Goal: Task Accomplishment & Management: Manage account settings

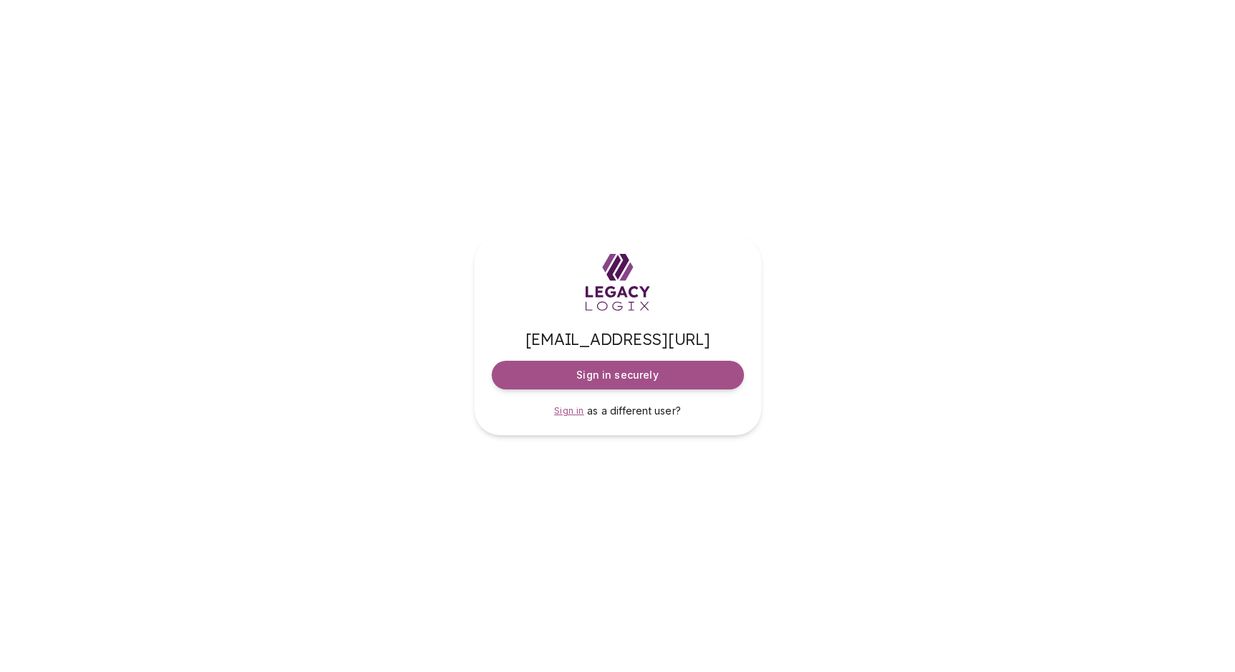
click at [571, 414] on span "Sign in" at bounding box center [569, 410] width 30 height 11
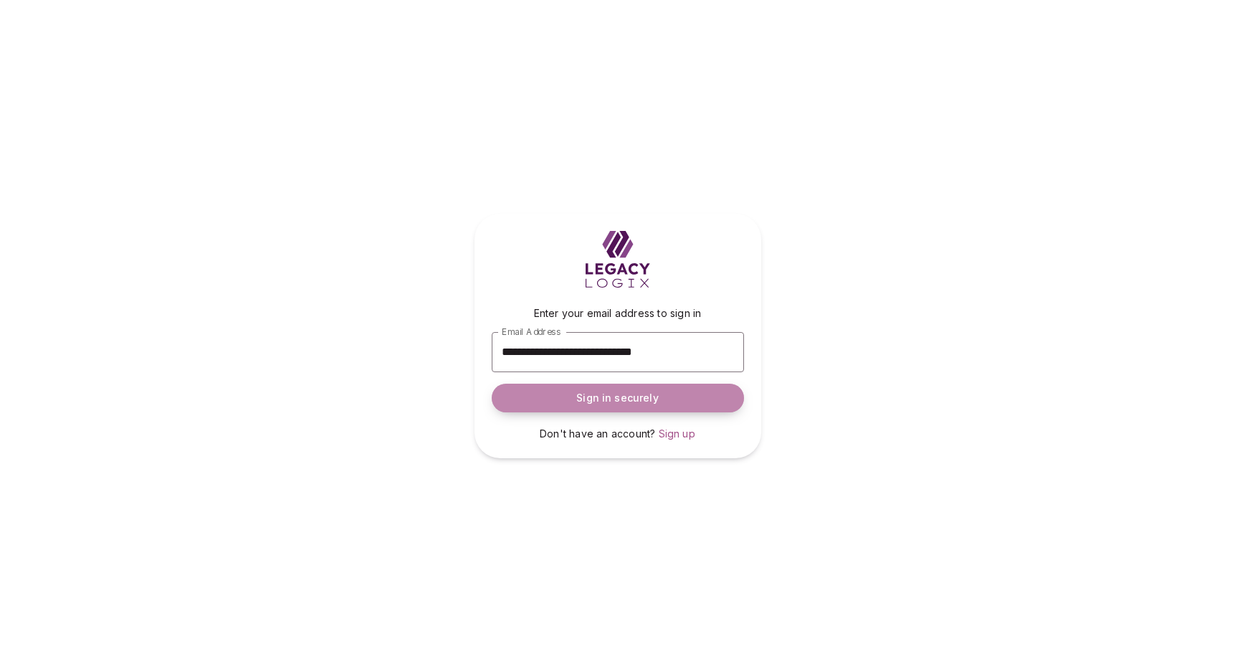
click at [614, 400] on span "Sign in securely" at bounding box center [617, 398] width 82 height 14
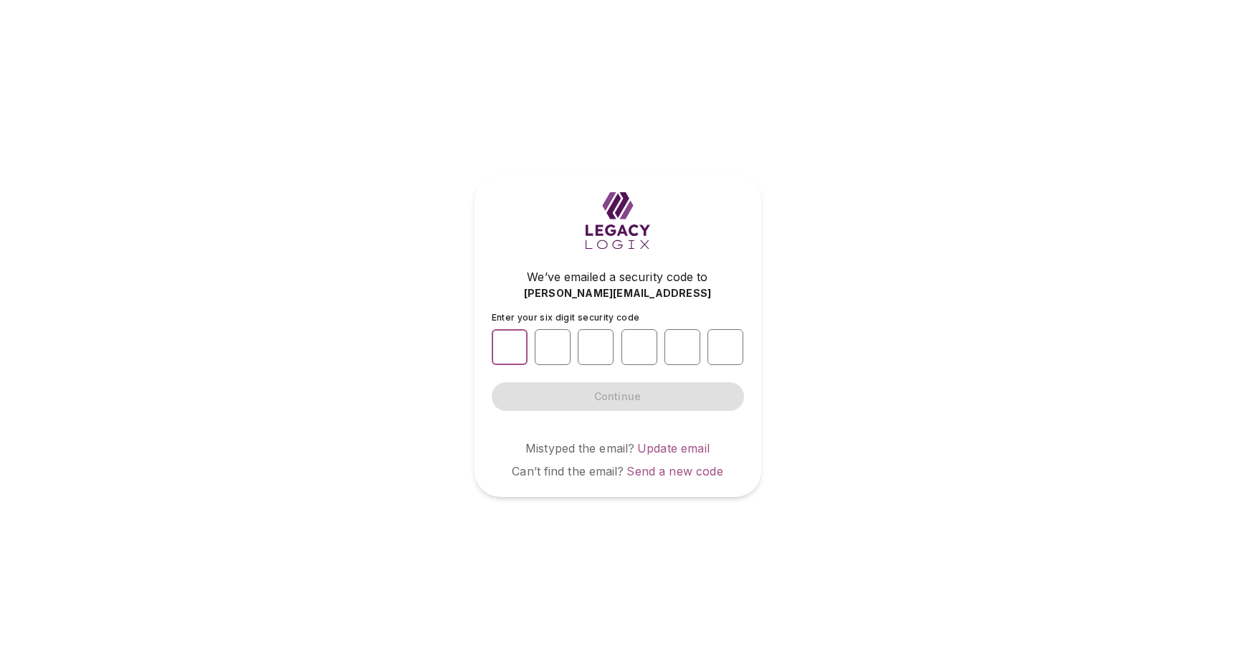
click at [513, 350] on input "number" at bounding box center [510, 347] width 36 height 36
type input "*"
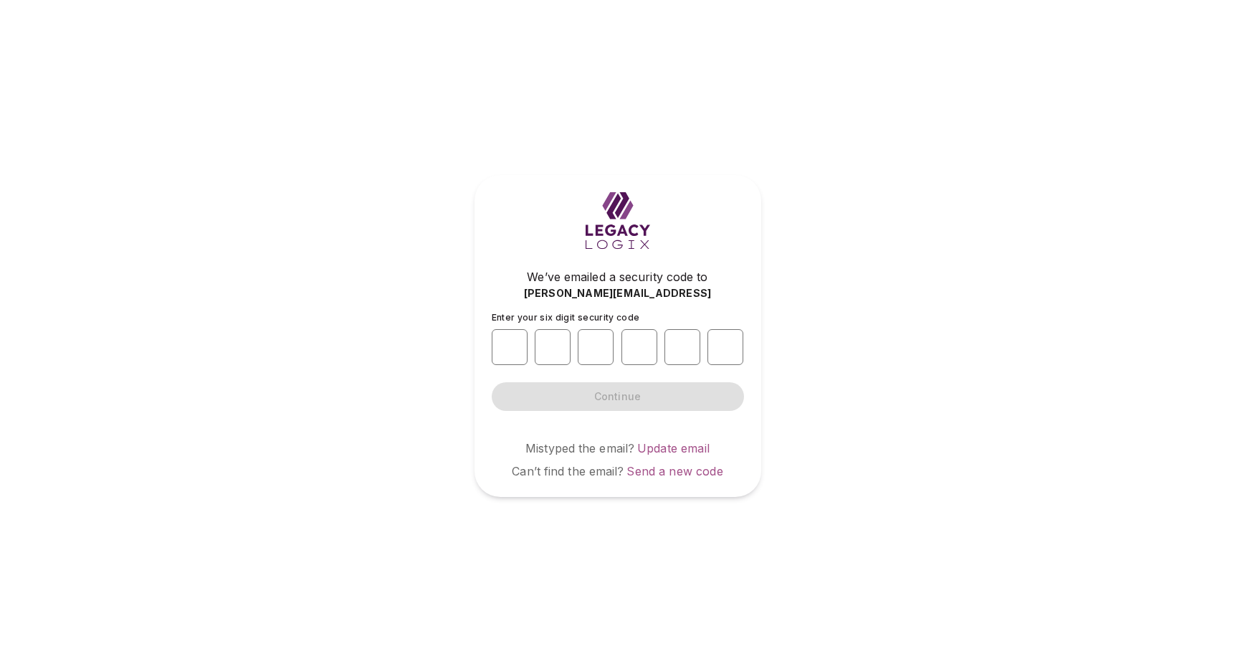
type input "*"
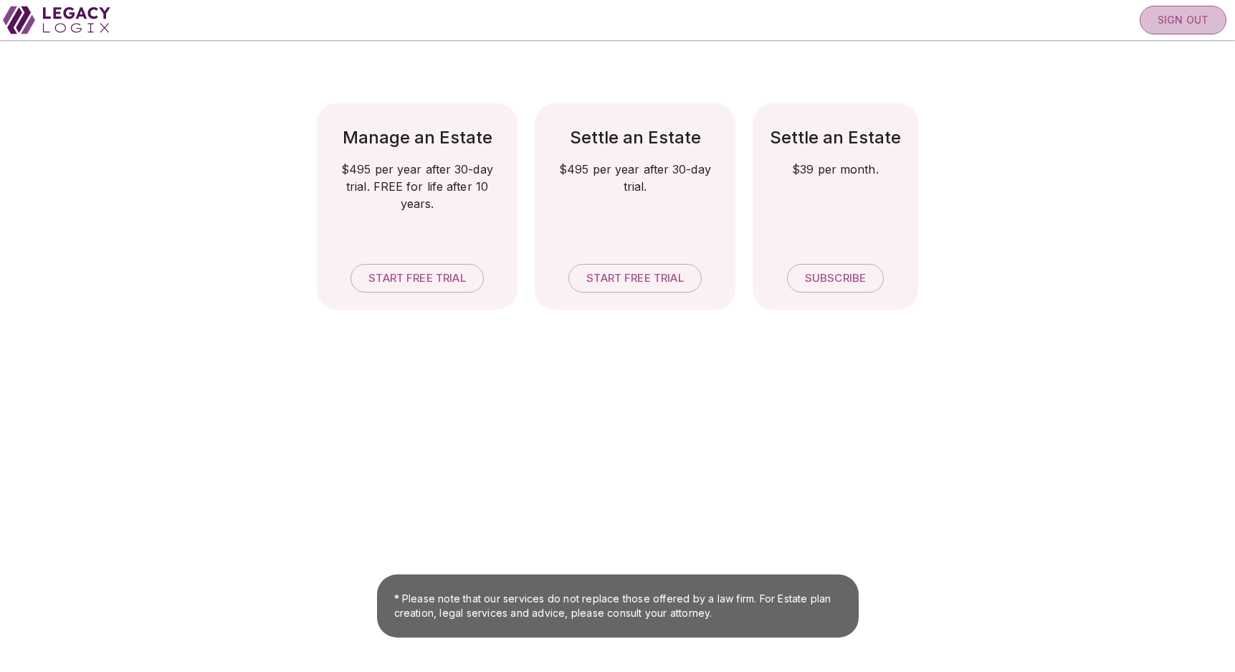
click at [1159, 14] on span "Sign out" at bounding box center [1183, 20] width 51 height 13
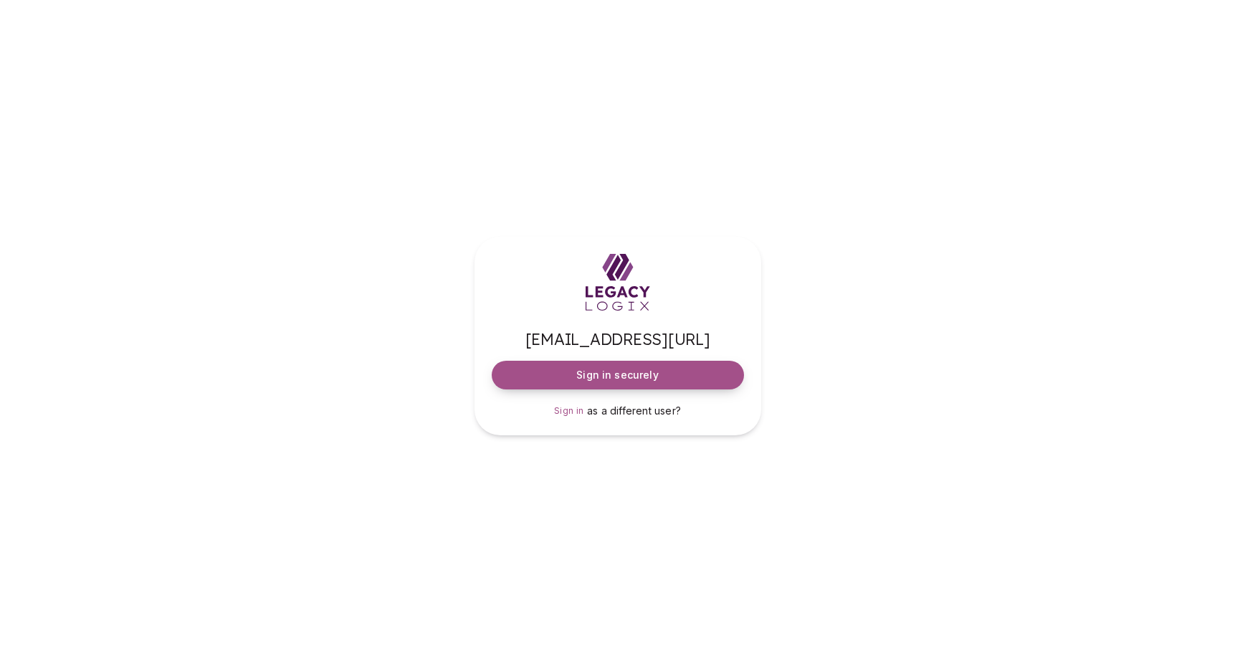
click at [614, 375] on span "Sign in securely" at bounding box center [617, 375] width 82 height 14
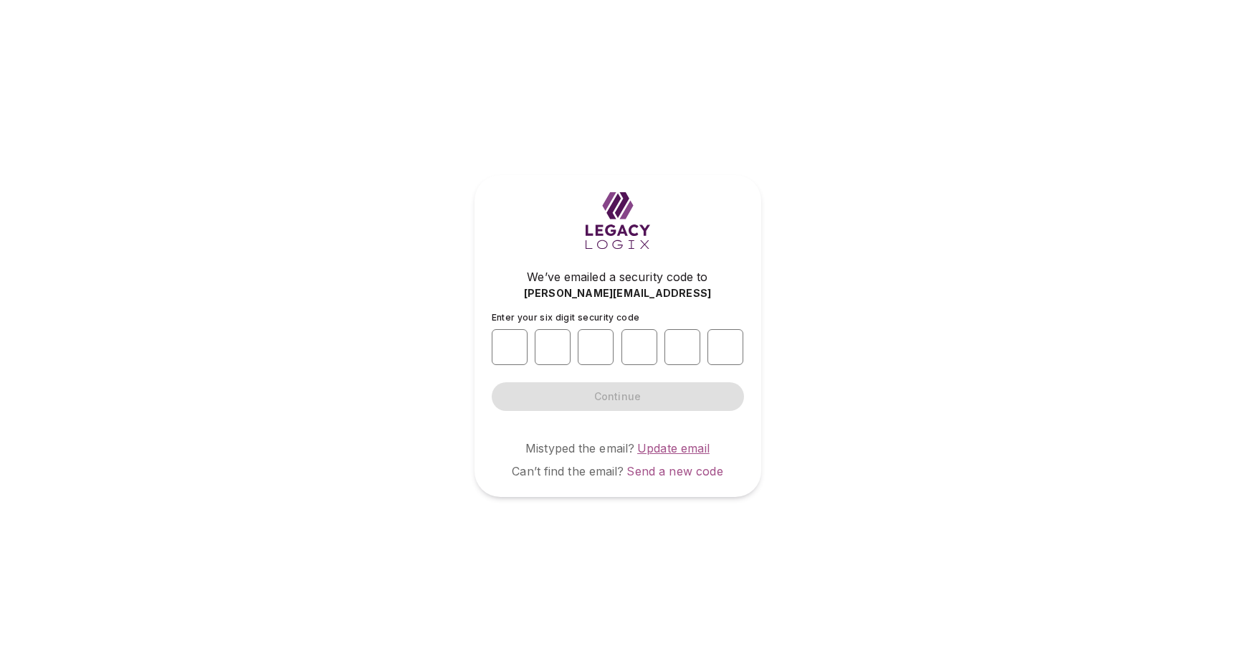
click at [660, 449] on span "Update email" at bounding box center [673, 448] width 72 height 14
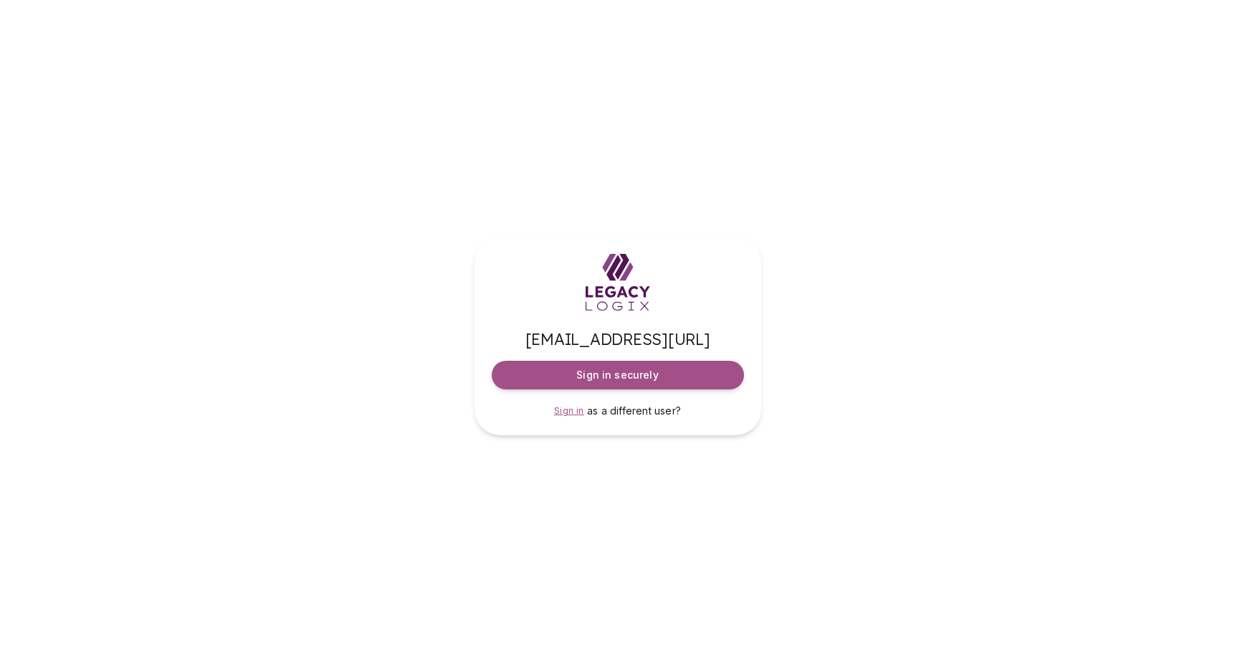
click at [575, 412] on span "Sign in" at bounding box center [569, 410] width 30 height 11
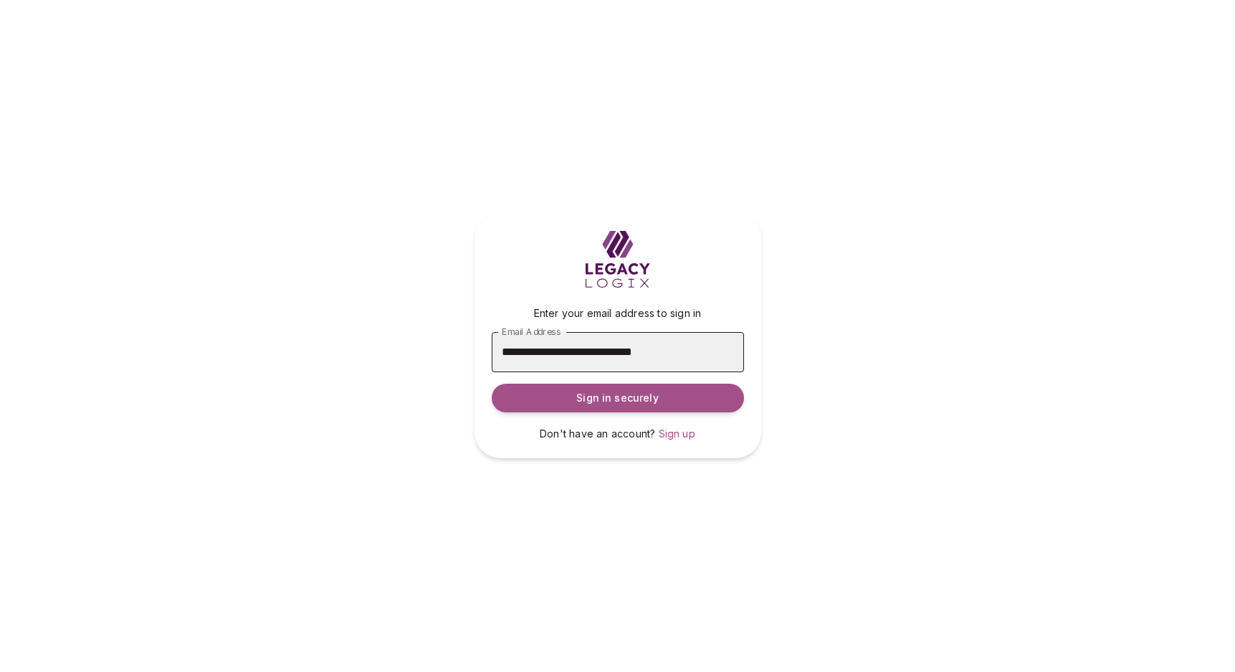
click at [591, 353] on input "**********" at bounding box center [618, 352] width 252 height 40
paste input "text"
type input "**********"
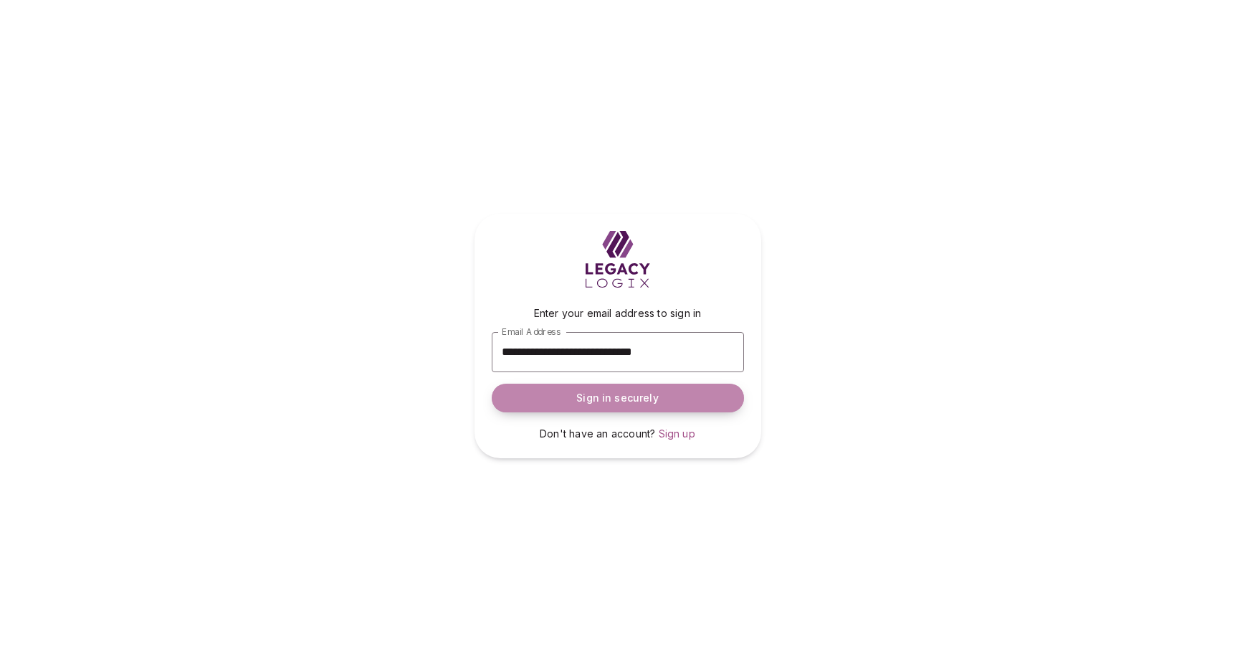
click at [616, 391] on span "Sign in securely" at bounding box center [617, 398] width 82 height 14
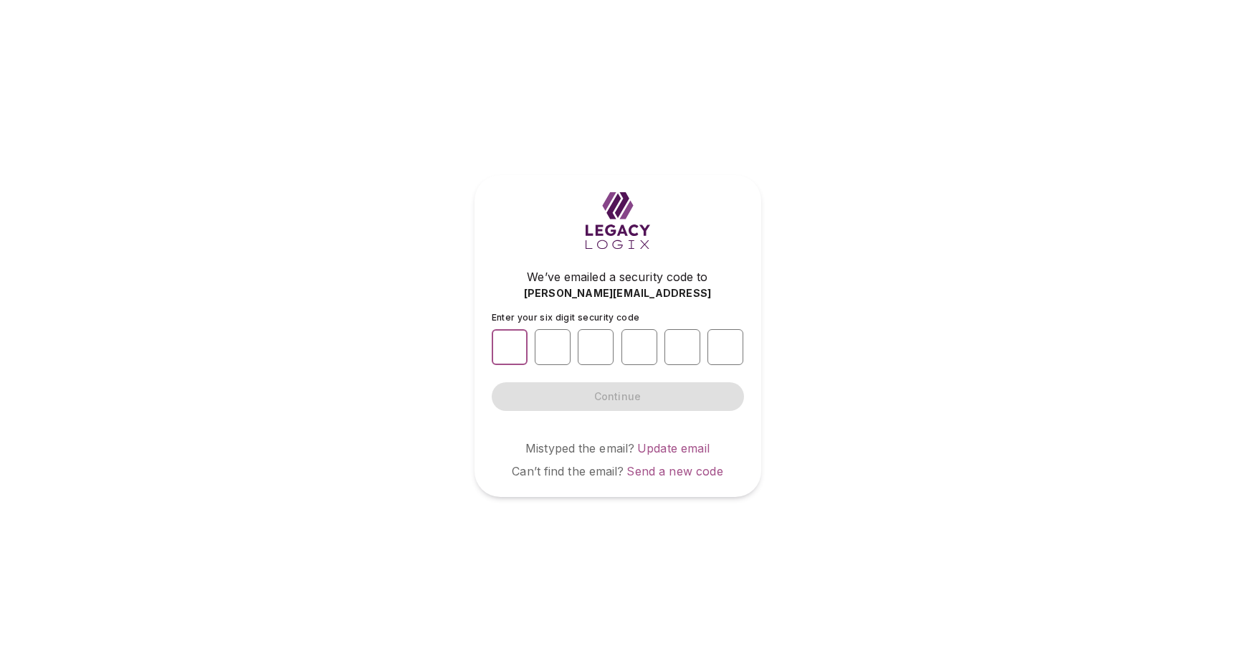
click at [520, 350] on input "number" at bounding box center [510, 347] width 36 height 36
type input "*"
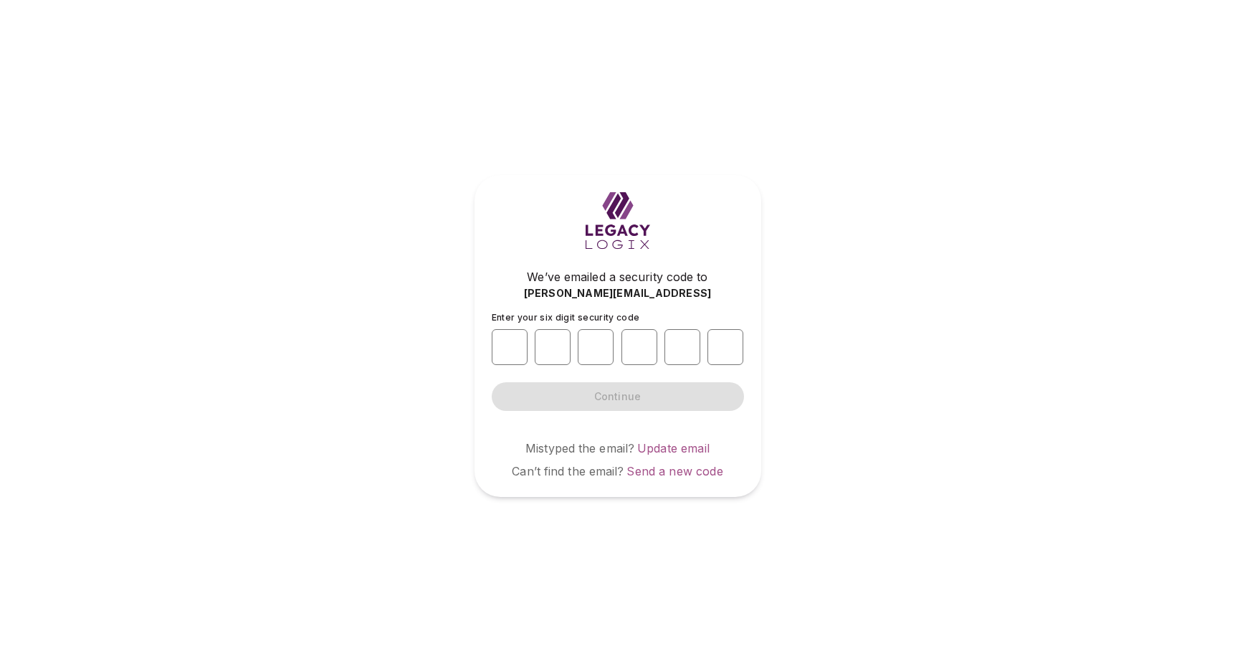
type input "*"
